Goal: Check status: Check status

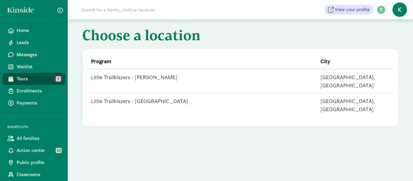
click at [153, 78] on td "Little Trailblazers - [PERSON_NAME]" at bounding box center [202, 81] width 230 height 24
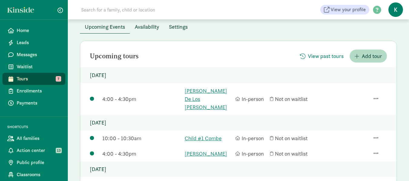
scroll to position [60, 0]
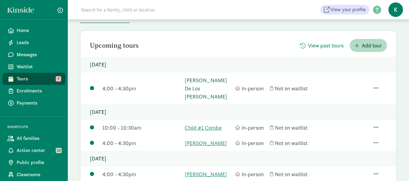
click at [212, 80] on link "[PERSON_NAME] De Los [PERSON_NAME]" at bounding box center [207, 88] width 47 height 24
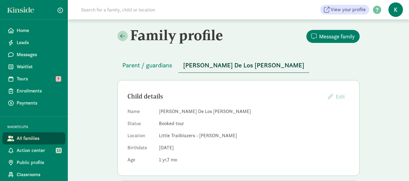
scroll to position [30, 0]
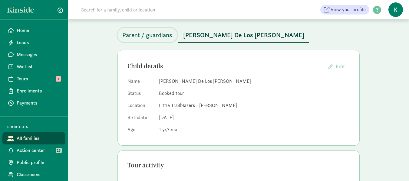
click at [167, 33] on span "Parent / guardians" at bounding box center [147, 35] width 50 height 10
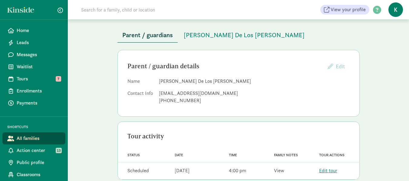
click at [277, 173] on link "View" at bounding box center [279, 171] width 10 height 6
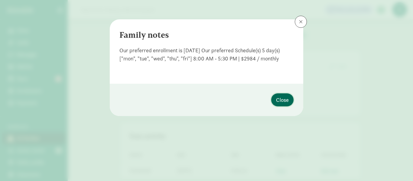
click at [284, 102] on span "Close" at bounding box center [282, 100] width 13 height 8
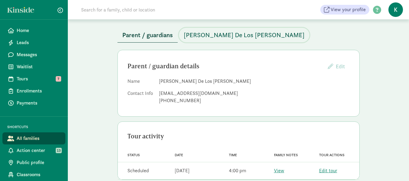
click at [214, 39] on span "[PERSON_NAME] De Los [PERSON_NAME]" at bounding box center [244, 35] width 121 height 10
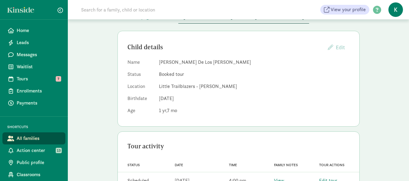
scroll to position [70, 0]
